Goal: Contribute content: Add original content to the website for others to see

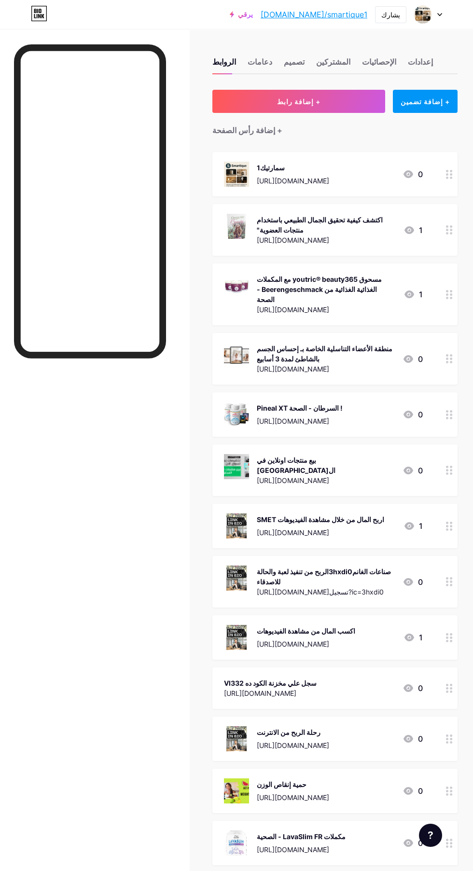
click at [338, 102] on button "+ إضافة رابط" at bounding box center [298, 101] width 173 height 23
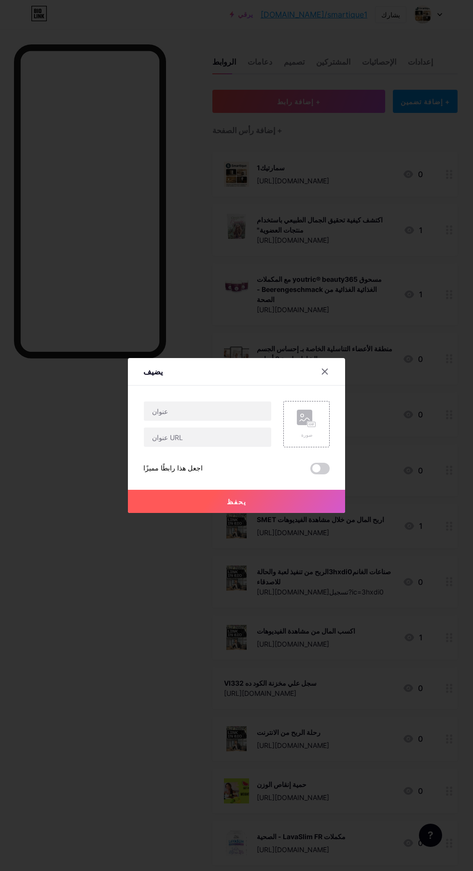
click at [306, 438] on font "صورة" at bounding box center [306, 435] width 11 height 6
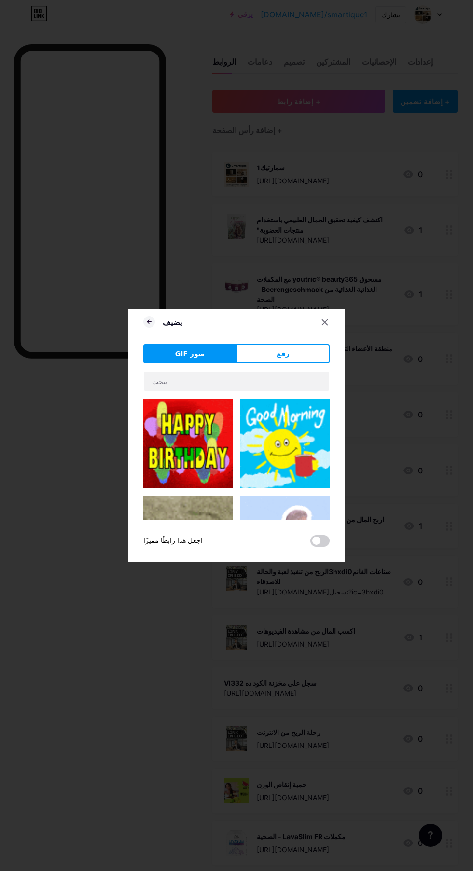
click at [310, 363] on button "رفع" at bounding box center [283, 353] width 93 height 19
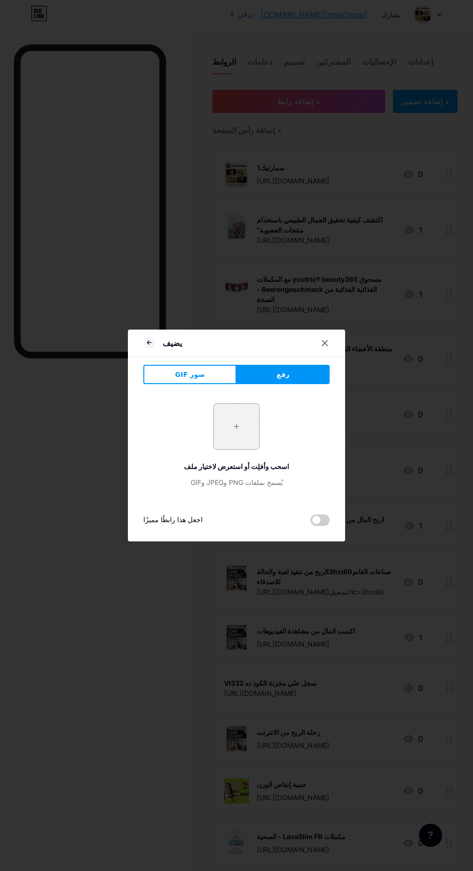
click at [245, 449] on input "file" at bounding box center [236, 426] width 45 height 45
type input "C:\fakepath\Top On Sale Product Recommendations!_Electric Cleaning Brush with 7…"
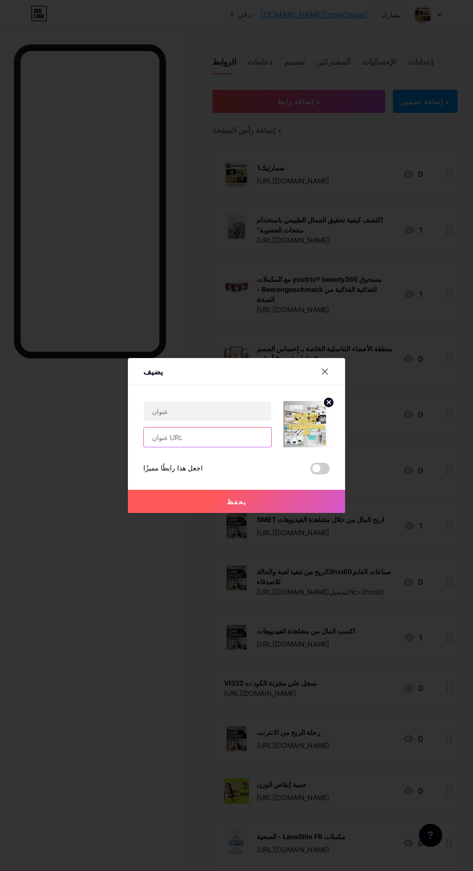
click at [219, 447] on input "text" at bounding box center [207, 437] width 127 height 19
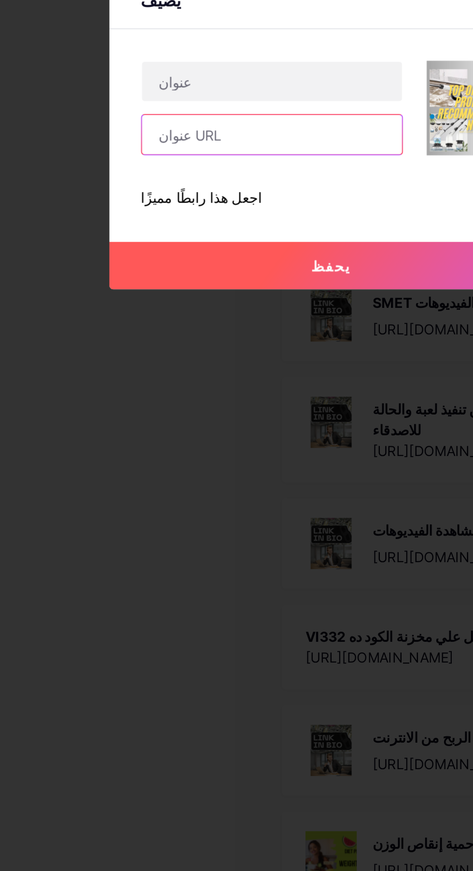
click at [223, 447] on input "text" at bounding box center [207, 437] width 127 height 19
type input "[URL][DOMAIN_NAME]"
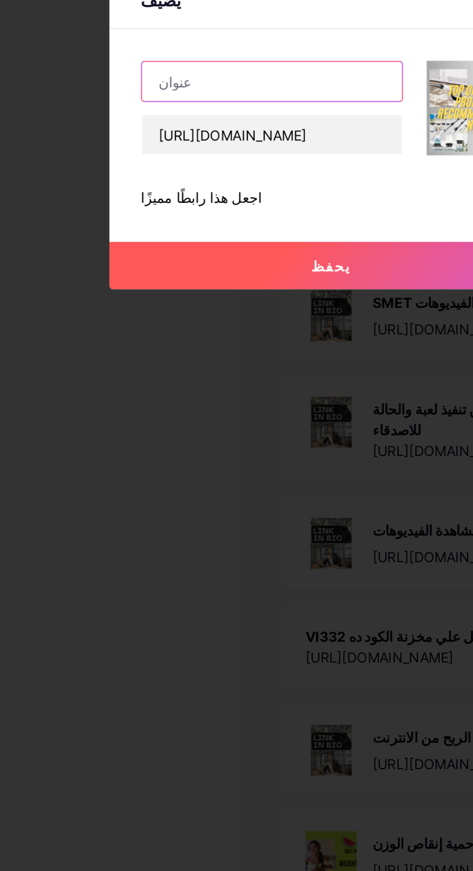
click at [222, 421] on input "text" at bounding box center [207, 411] width 127 height 19
click at [229, 421] on input "text" at bounding box center [207, 411] width 127 height 19
type input "Electric Cleaning Brush 7-in-1 | Cordless Spin Scrubber – Save 72% [DATE]!*"
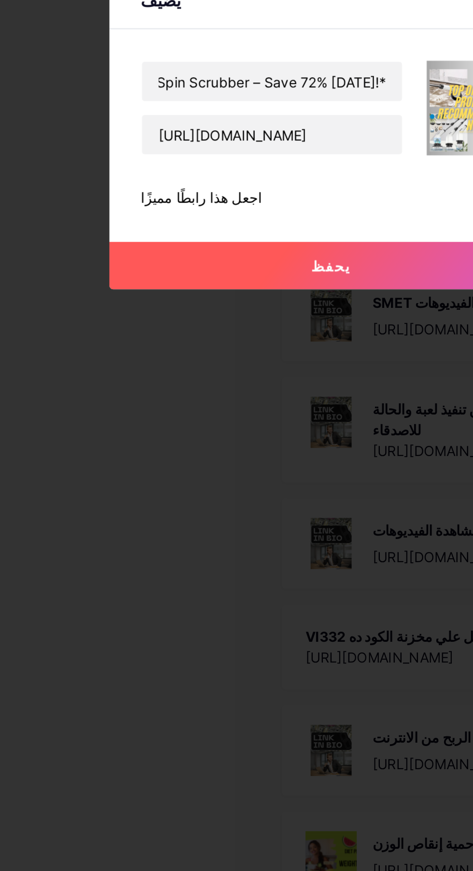
click at [245, 513] on button "يحفظ" at bounding box center [236, 501] width 217 height 23
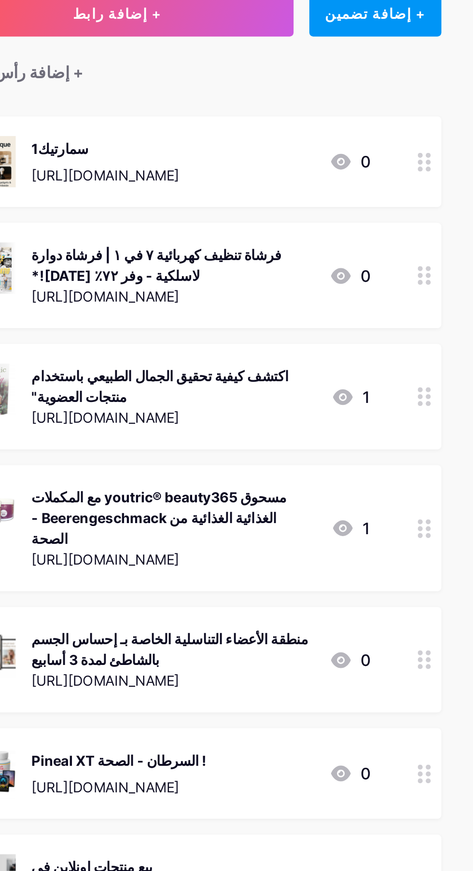
scroll to position [0, 0]
